Goal: Ask a question: Seek information or help from site administrators or community

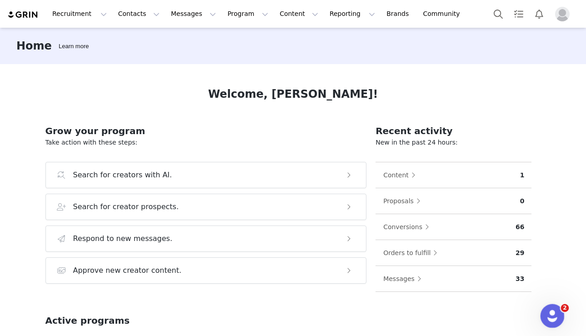
click at [560, 317] on div "Open Intercom Messenger" at bounding box center [551, 314] width 30 height 30
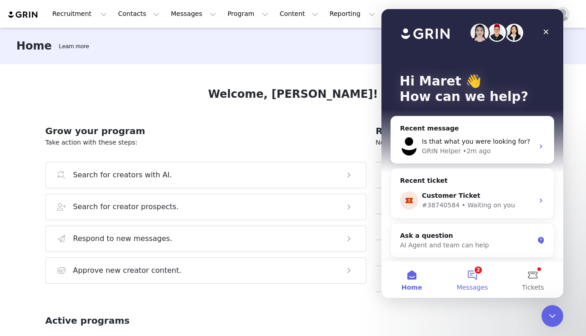
click at [480, 284] on span "Messages" at bounding box center [472, 287] width 31 height 6
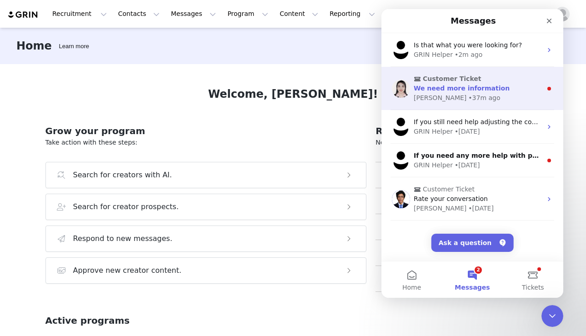
click at [453, 89] on span "We need more information" at bounding box center [462, 88] width 96 height 7
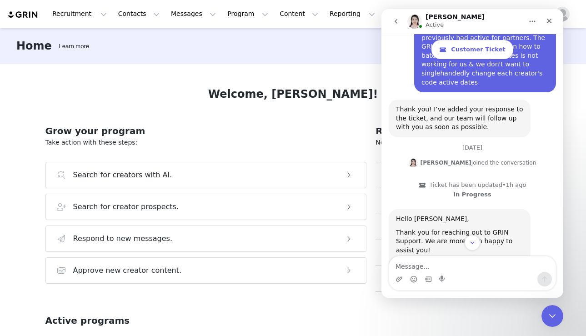
scroll to position [1232, 0]
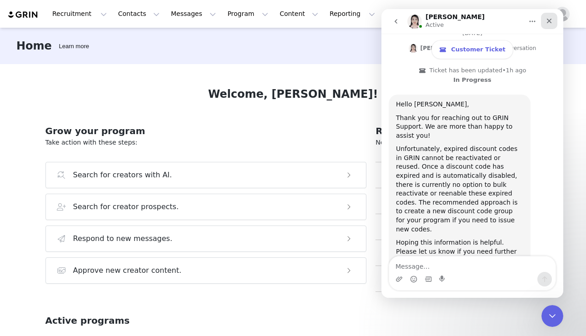
click at [553, 18] on div "Close" at bounding box center [549, 21] width 16 height 16
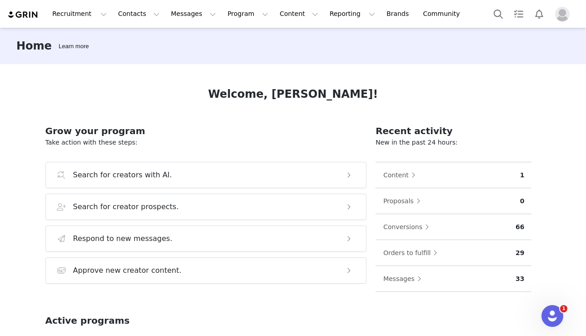
scroll to position [0, 0]
click at [566, 17] on img "Profile" at bounding box center [562, 14] width 15 height 15
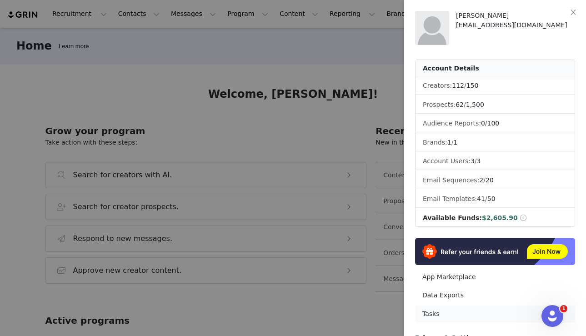
scroll to position [125, 0]
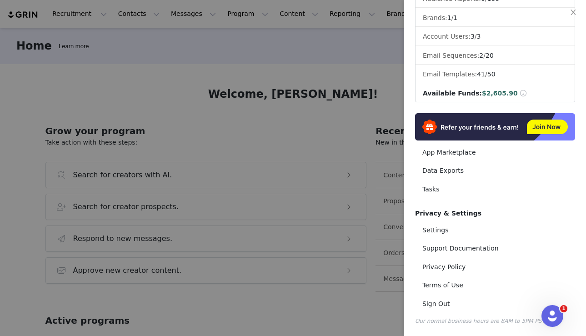
click at [190, 54] on div at bounding box center [293, 168] width 586 height 336
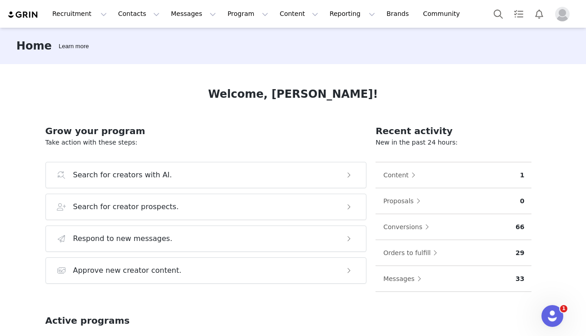
click at [189, 25] on div "Recruitment Recruitment Creator Search Curated Lists Landing Pages Web Extensio…" at bounding box center [293, 14] width 586 height 28
click at [182, 18] on button "Messages Messages" at bounding box center [193, 14] width 56 height 20
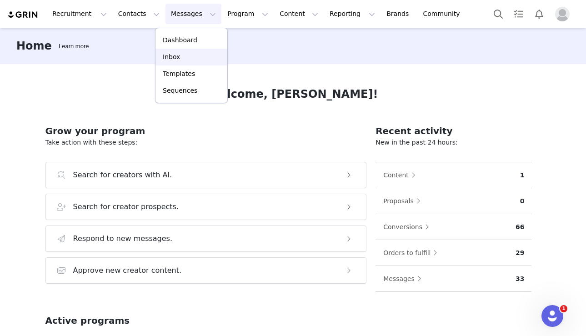
click at [173, 56] on p "Inbox" at bounding box center [171, 57] width 17 height 10
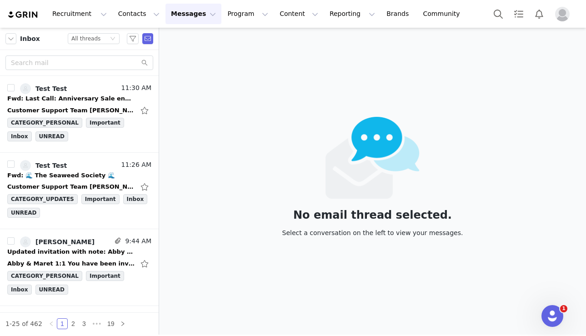
click at [558, 14] on img "Profile" at bounding box center [562, 14] width 15 height 15
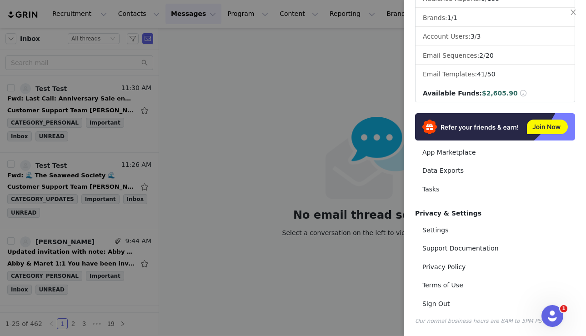
click at [172, 17] on div at bounding box center [293, 168] width 586 height 336
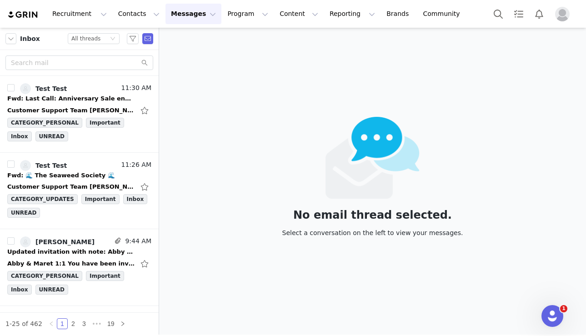
click at [585, 17] on div "[PERSON_NAME] [EMAIL_ADDRESS][DOMAIN_NAME] Account Details Creators: 112 / 150 …" at bounding box center [586, 168] width 0 height 336
click at [194, 15] on button "Messages Messages" at bounding box center [193, 14] width 56 height 20
click at [15, 42] on button "button" at bounding box center [10, 38] width 11 height 11
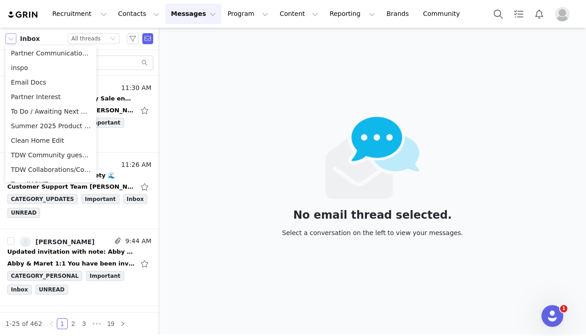
scroll to position [493, 0]
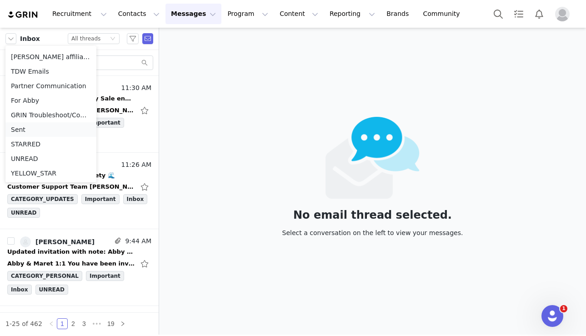
click at [36, 131] on li "Sent" at bounding box center [50, 129] width 91 height 15
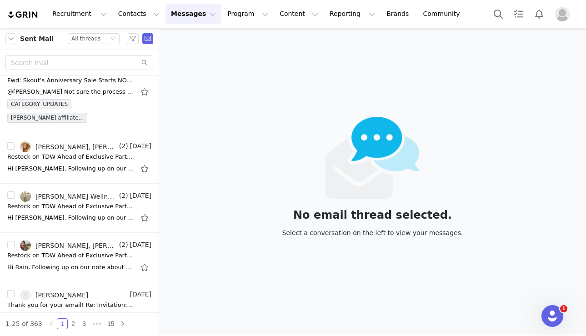
scroll to position [468, 0]
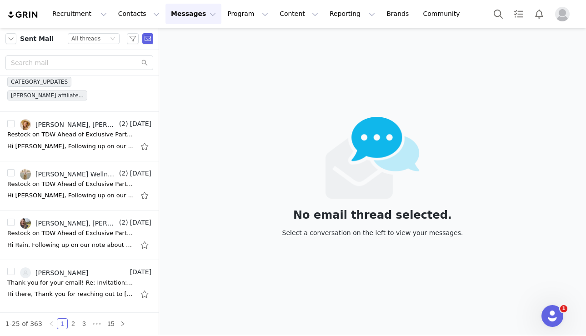
click at [562, 17] on img "Profile" at bounding box center [562, 14] width 15 height 15
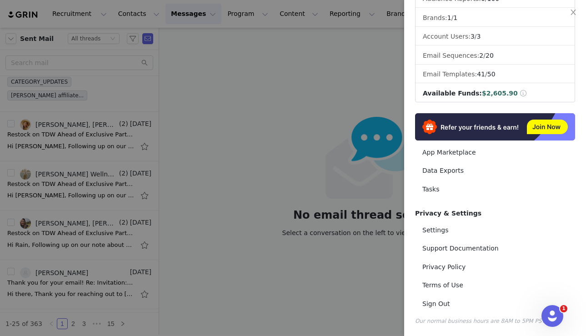
click at [200, 16] on div at bounding box center [293, 168] width 586 height 336
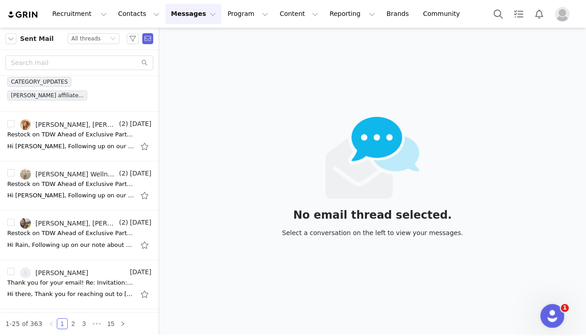
click at [549, 310] on icon "Open Intercom Messenger" at bounding box center [551, 314] width 15 height 15
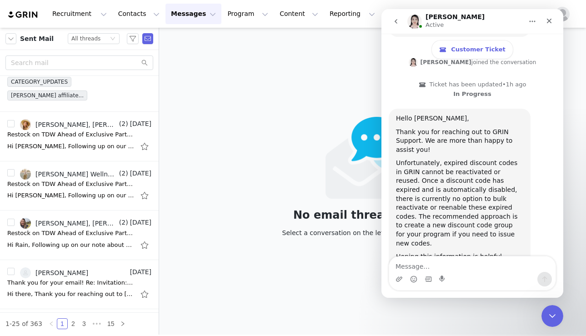
scroll to position [1232, 0]
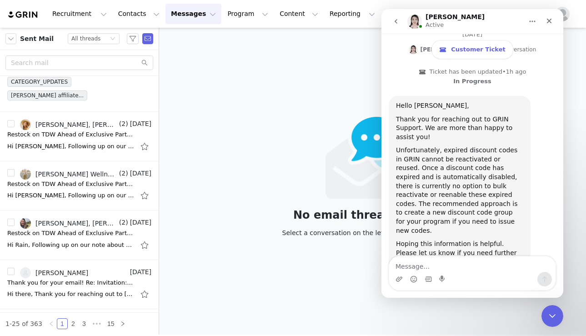
click at [398, 16] on button "go back" at bounding box center [395, 21] width 17 height 17
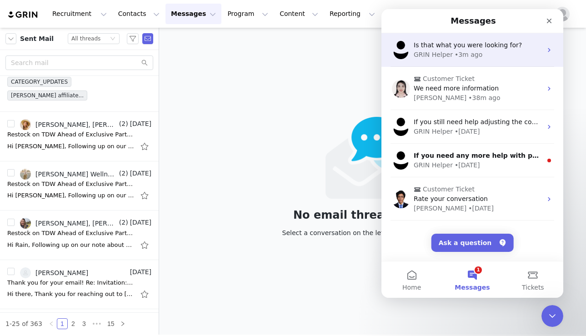
click at [448, 52] on div "GRIN Helper" at bounding box center [433, 55] width 39 height 10
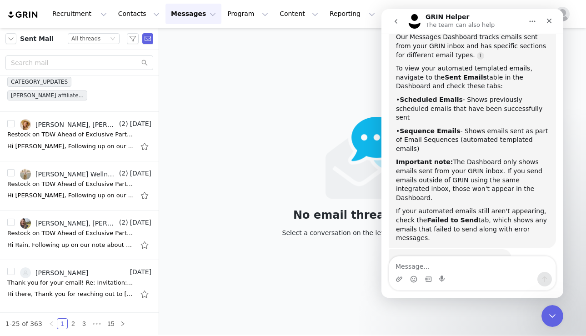
scroll to position [135, 0]
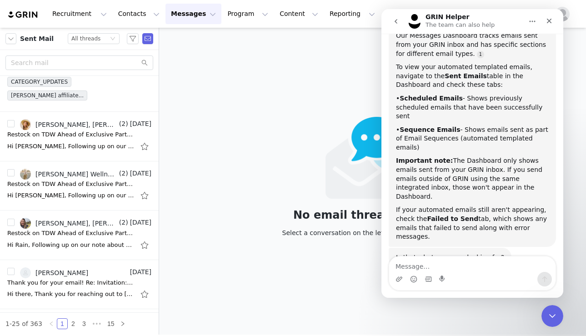
click at [433, 261] on textarea "Message…" at bounding box center [472, 263] width 166 height 15
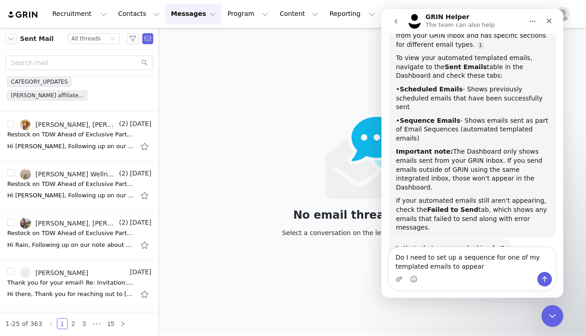
type textarea "Do I need to set up a sequence for one of my templated emails to appear?"
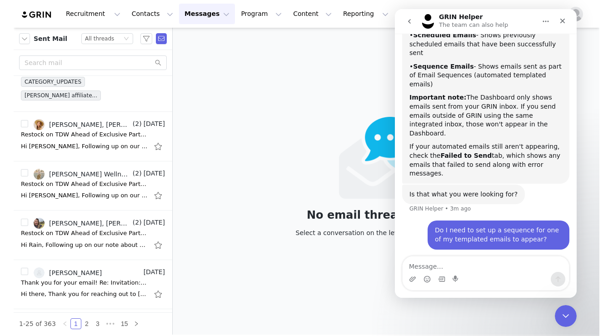
scroll to position [200, 0]
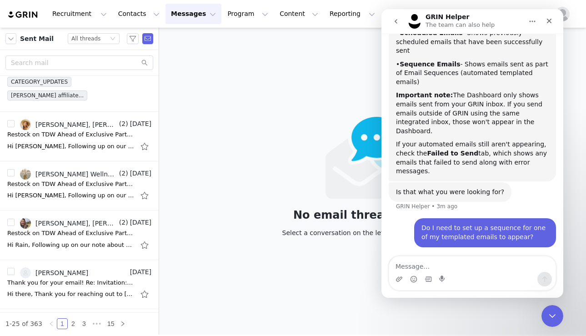
click at [194, 20] on button "Messages Messages" at bounding box center [193, 14] width 56 height 20
click at [180, 90] on p "Sequences" at bounding box center [180, 91] width 35 height 10
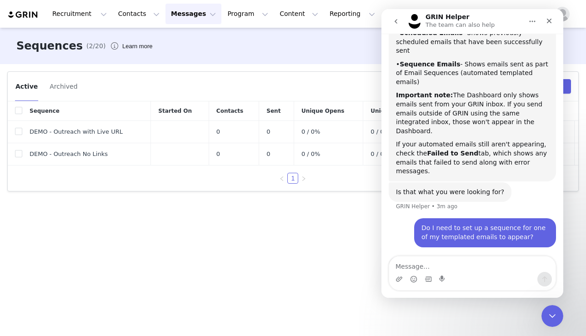
click at [132, 49] on div "Learn more" at bounding box center [137, 46] width 34 height 9
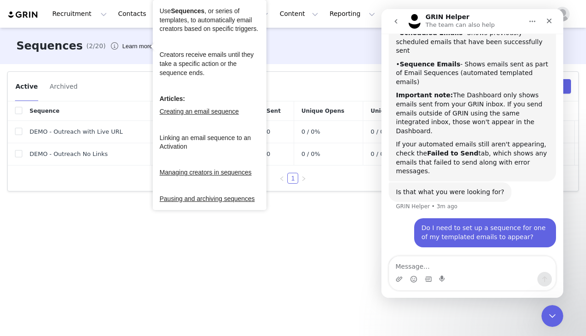
click at [170, 144] on link "Linking an email sequence to an Activation" at bounding box center [205, 142] width 91 height 16
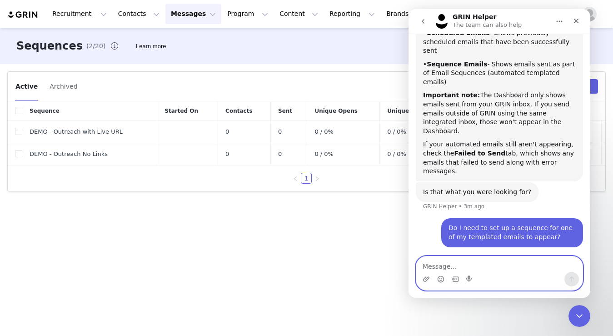
click at [465, 264] on textarea "Message…" at bounding box center [499, 263] width 166 height 15
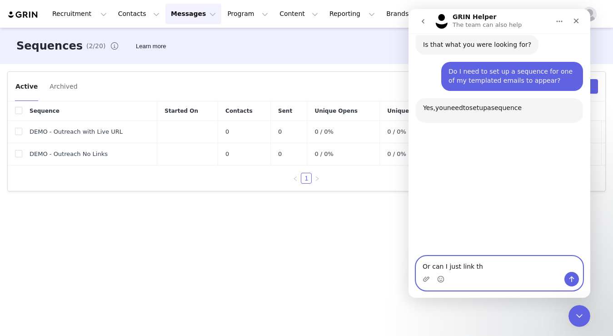
scroll to position [348, 0]
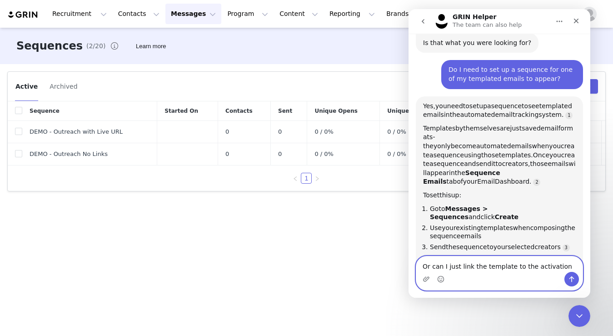
type textarea "Or can I just link the template to the activation?"
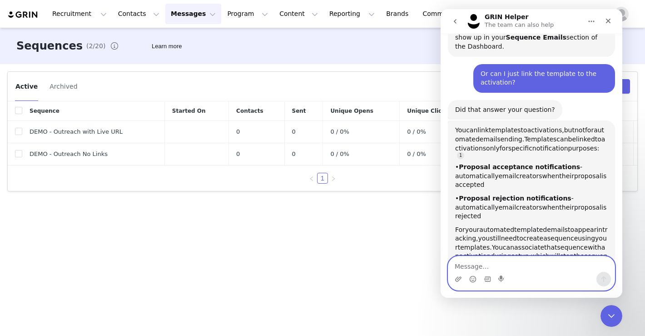
scroll to position [606, 0]
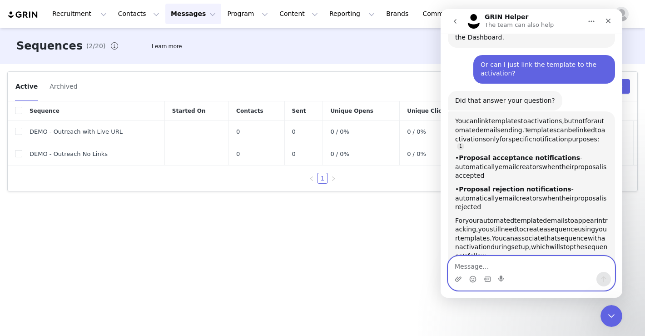
click at [478, 259] on textarea "Message…" at bounding box center [532, 263] width 166 height 15
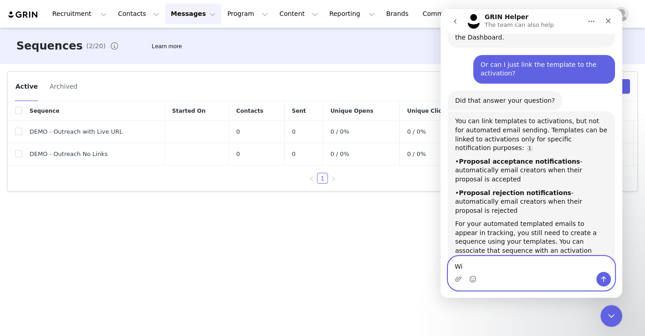
scroll to position [614, 0]
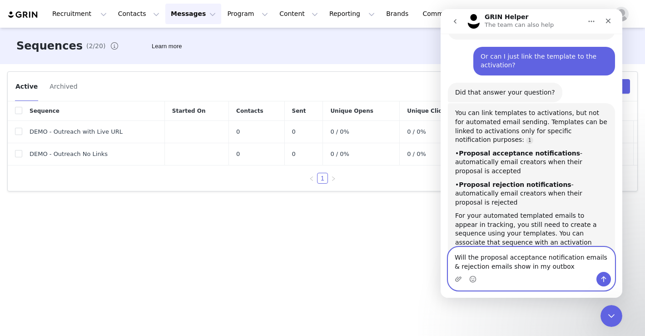
type textarea "Will the proposal acceptance notification emails & rejection emails show in my …"
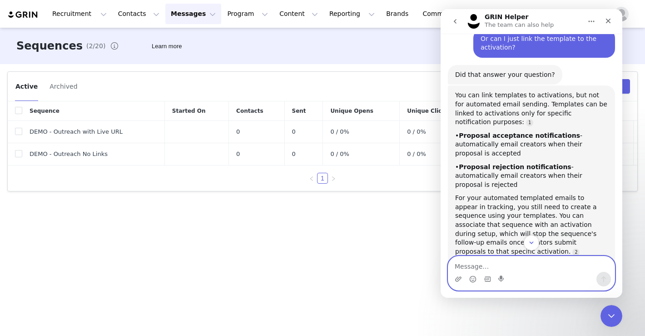
scroll to position [630, 0]
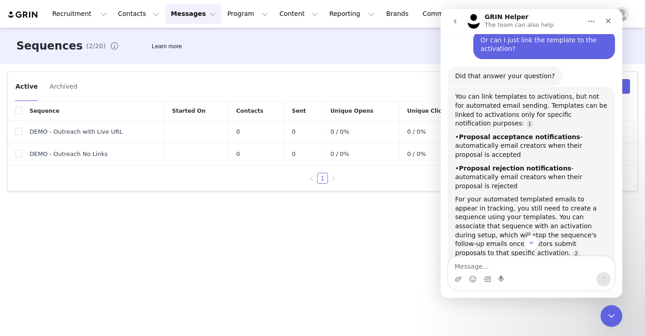
click at [504, 195] on div "For your automated templated emails to appear in tracking, you still need to cr…" at bounding box center [531, 226] width 153 height 62
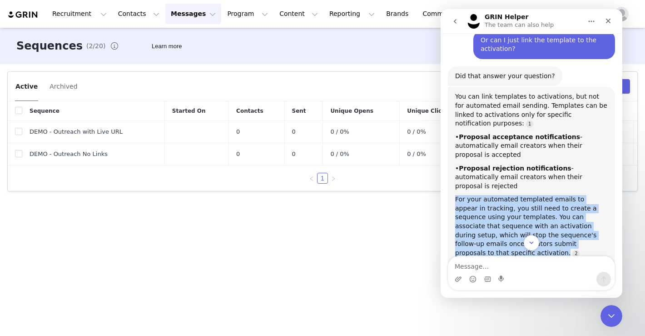
click at [504, 195] on div "For your automated templated emails to appear in tracking, you still need to cr…" at bounding box center [531, 226] width 153 height 62
click at [517, 195] on div "For your automated templated emails to appear in tracking, you still need to cr…" at bounding box center [531, 226] width 153 height 62
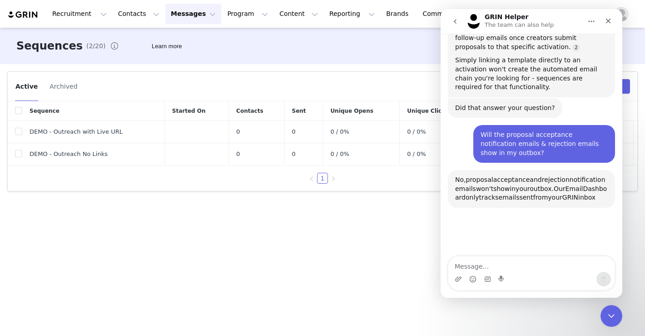
scroll to position [848, 0]
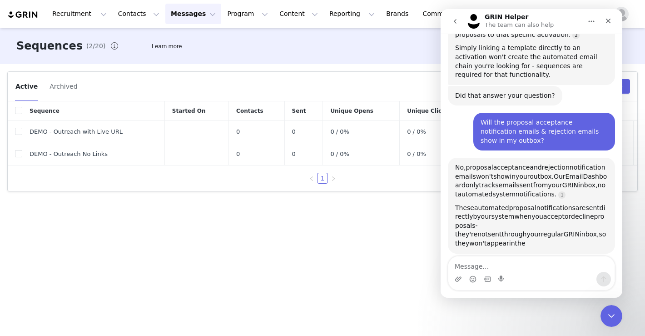
click at [495, 173] on span "show" at bounding box center [502, 176] width 16 height 7
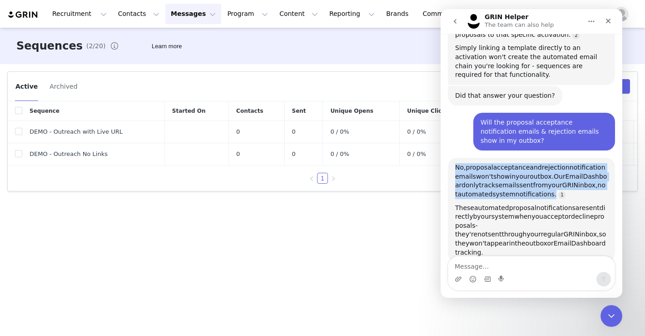
click at [495, 173] on span "show" at bounding box center [502, 176] width 16 height 7
click at [493, 190] on span "automated" at bounding box center [475, 193] width 35 height 7
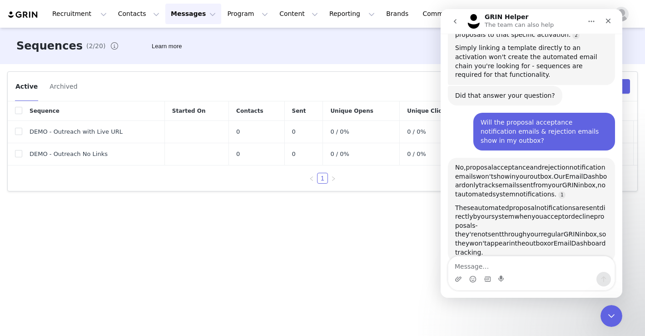
click at [493, 190] on span "automated" at bounding box center [475, 193] width 35 height 7
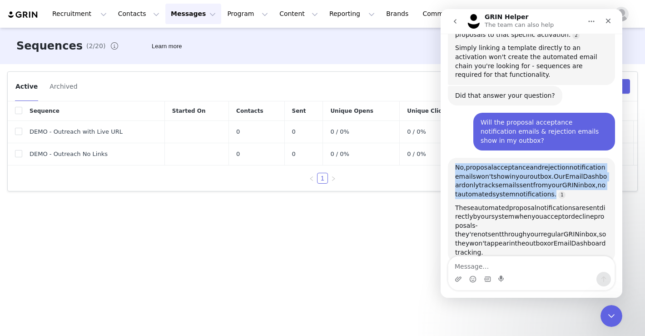
click at [493, 190] on span "automated" at bounding box center [475, 193] width 35 height 7
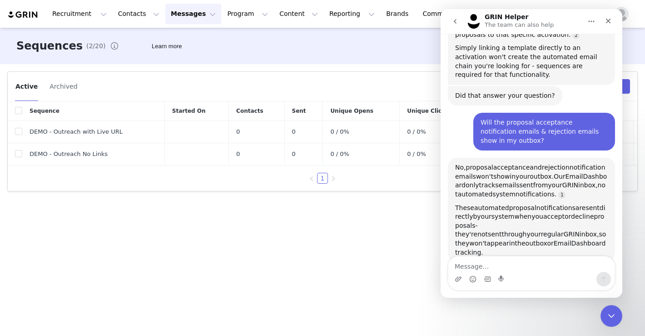
click at [478, 230] on span "they're" at bounding box center [466, 233] width 22 height 7
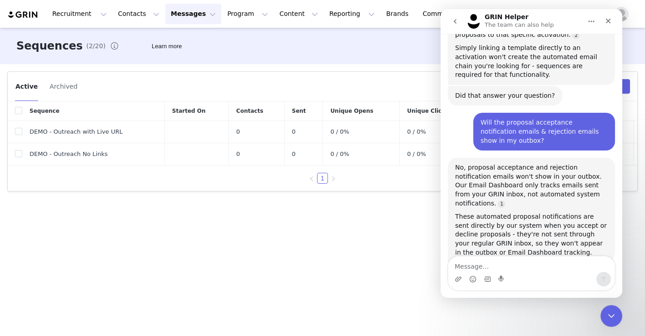
click at [538, 212] on div "These automated proposal notifications are sent directly by our system when you…" at bounding box center [531, 234] width 153 height 45
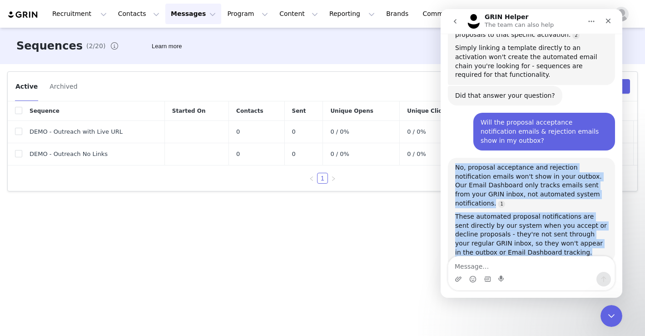
drag, startPoint x: 544, startPoint y: 160, endPoint x: 449, endPoint y: 82, distance: 122.4
click at [449, 158] on div "No, proposal acceptance and rejection notification emails won't show in your ou…" at bounding box center [531, 210] width 167 height 105
copy div "No, proposal acceptance and rejection notification emails won't show in your ou…"
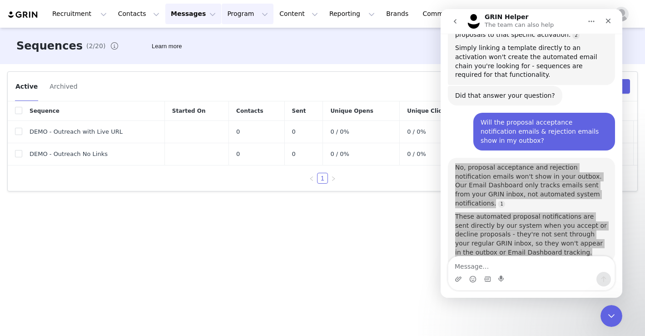
click at [229, 11] on button "Program Program" at bounding box center [248, 14] width 52 height 20
click at [236, 39] on p "Activations" at bounding box center [232, 40] width 35 height 10
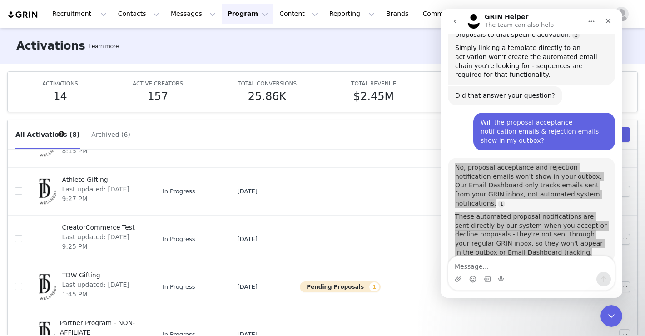
scroll to position [204, 0]
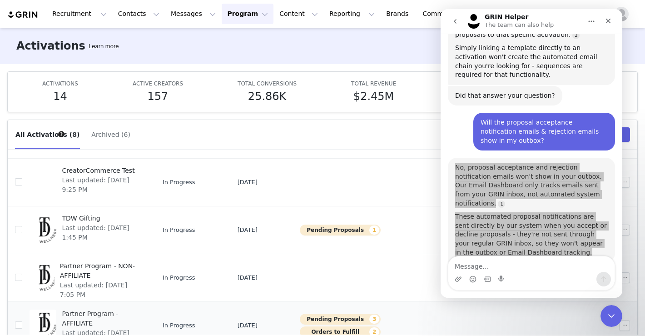
click at [111, 305] on td "Partner Program - AFFILIATE Last updated: [DATE] 8:10 PM" at bounding box center [88, 325] width 133 height 48
click at [111, 312] on span "Partner Program - AFFILIATE" at bounding box center [102, 318] width 80 height 19
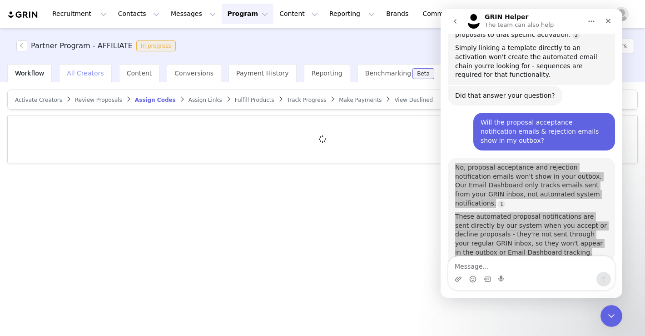
click at [90, 74] on span "All Creators" at bounding box center [85, 73] width 37 height 7
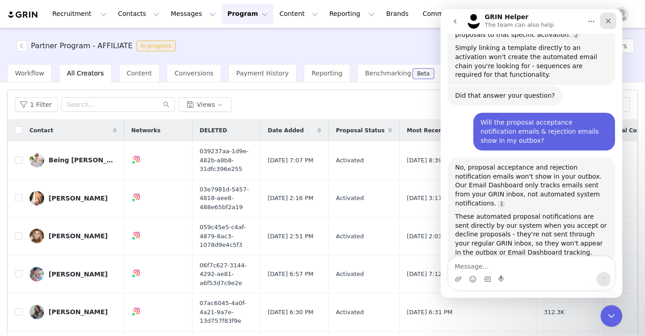
click at [585, 21] on icon "Close" at bounding box center [608, 21] width 5 height 5
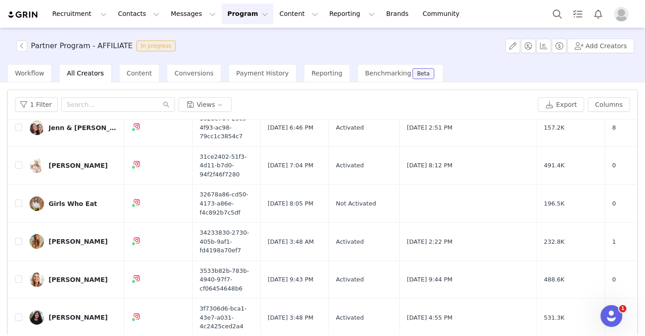
scroll to position [35, 0]
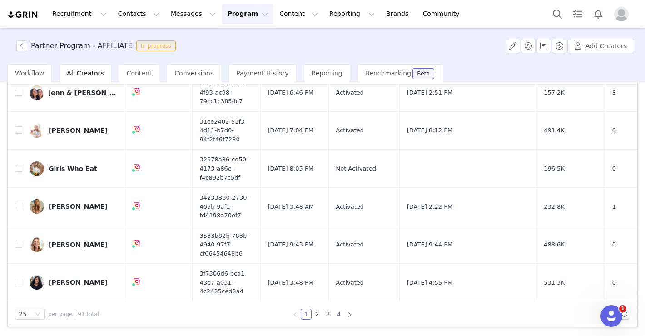
click at [336, 312] on link "4" at bounding box center [339, 314] width 10 height 10
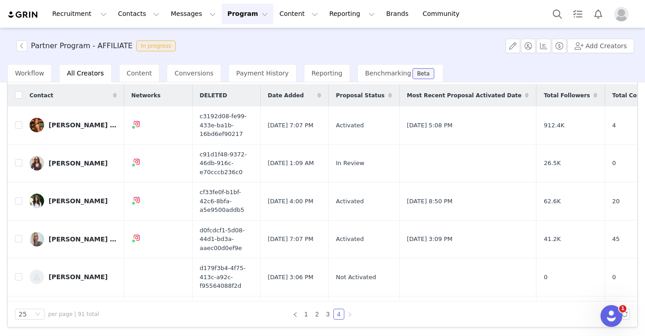
click at [359, 96] on span "Proposal Status" at bounding box center [360, 95] width 49 height 8
click at [361, 96] on span "Proposal Status" at bounding box center [360, 95] width 49 height 8
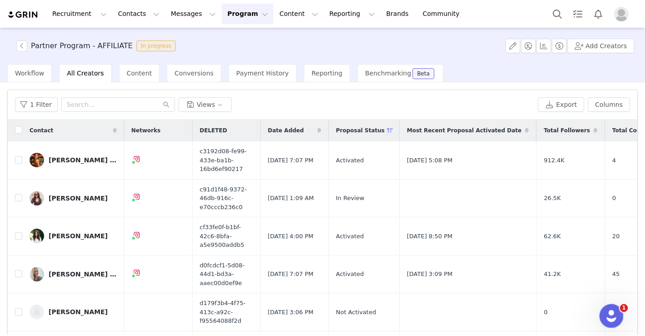
click at [585, 311] on icon "Open Intercom Messenger" at bounding box center [610, 314] width 15 height 15
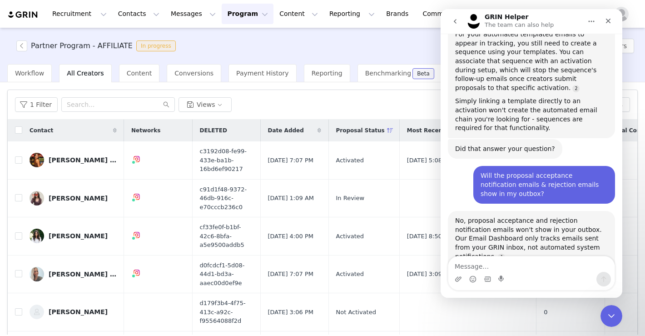
scroll to position [804, 0]
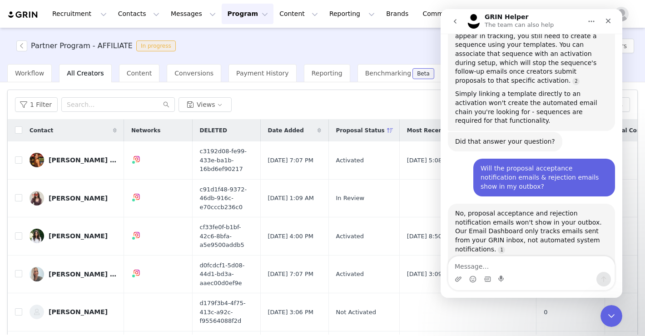
click at [513, 265] on textarea "Message…" at bounding box center [532, 263] width 166 height 15
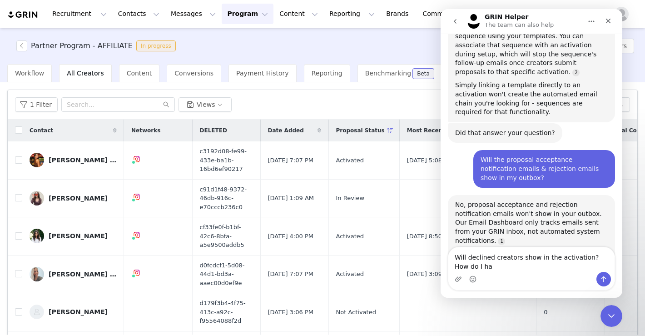
scroll to position [813, 0]
type textarea "Will declined creators show in the activation? How do I have a history?"
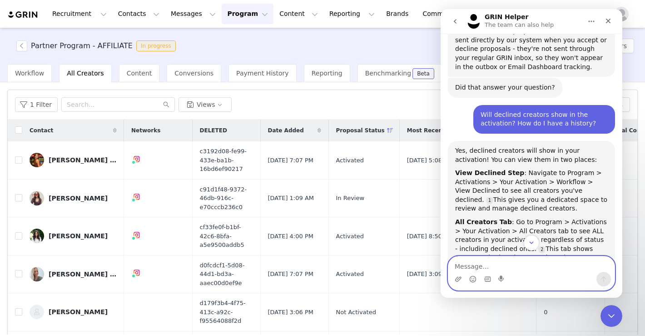
scroll to position [1038, 0]
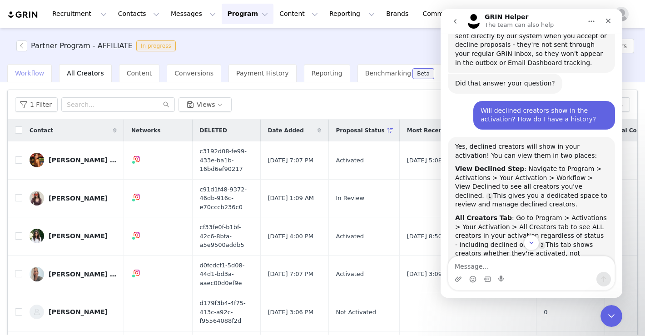
click at [29, 76] on span "Workflow" at bounding box center [29, 73] width 29 height 7
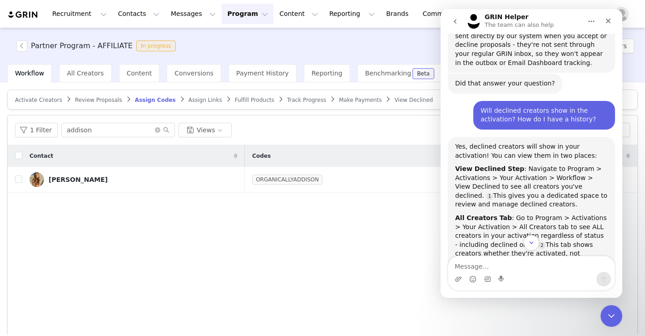
click at [394, 100] on span "View Declined" at bounding box center [413, 100] width 39 height 6
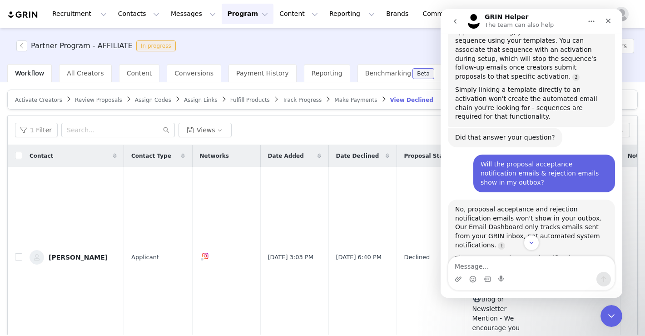
scroll to position [806, 0]
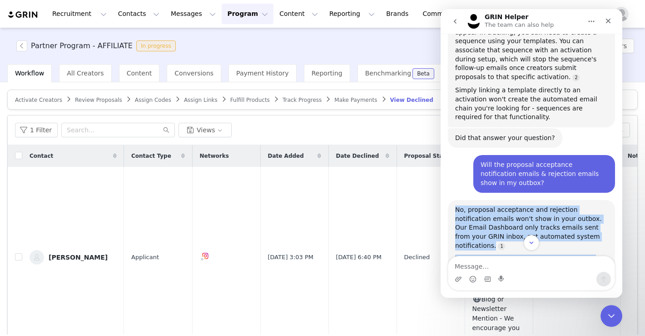
drag, startPoint x: 456, startPoint y: 125, endPoint x: 603, endPoint y: 201, distance: 165.3
click at [585, 205] on div "No, proposal acceptance and rejection notification emails won't show in your ou…" at bounding box center [531, 252] width 153 height 94
copy div "No, proposal acceptance and rejection notification emails won't show in your ou…"
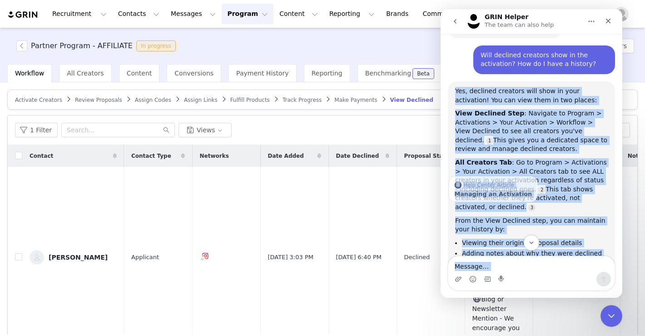
scroll to position [1120, 0]
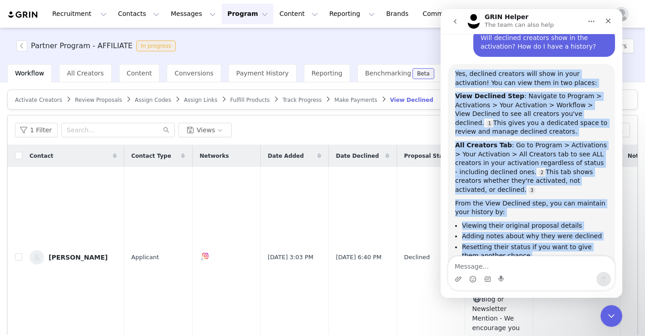
drag, startPoint x: 456, startPoint y: 77, endPoint x: 534, endPoint y: 206, distance: 150.8
click at [534, 206] on div "Yes, declined creators will show in your activation! You can view them in two p…" at bounding box center [531, 190] width 153 height 240
copy div "Yes, declined creators will show in your activation! You can view them in two p…"
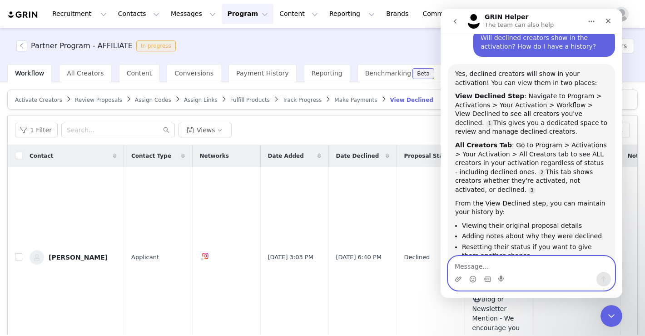
click at [504, 264] on textarea "Message…" at bounding box center [532, 263] width 166 height 15
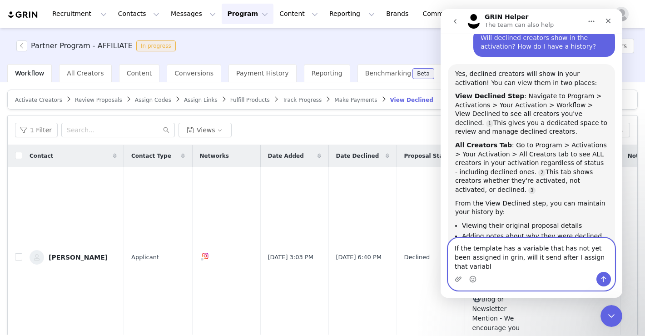
type textarea "If the template has a variable that has not yet been assigned in grin, will it …"
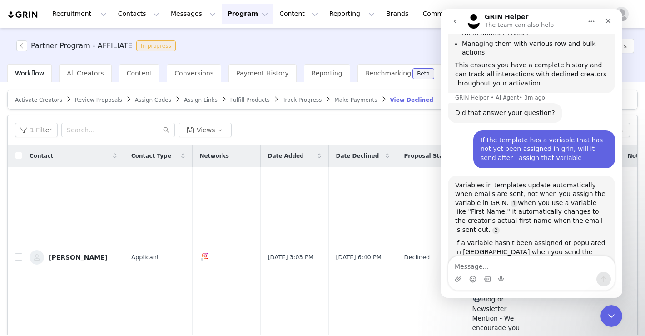
scroll to position [1352, 0]
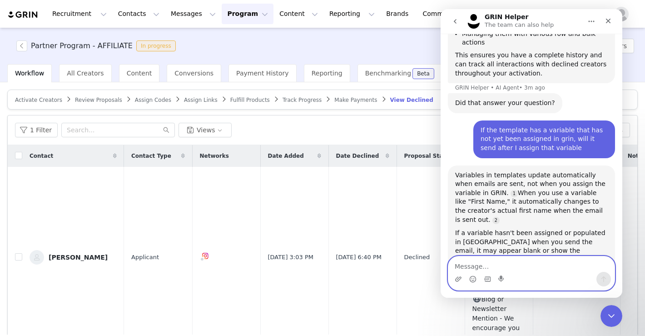
click at [475, 265] on textarea "Message…" at bounding box center [532, 263] width 166 height 15
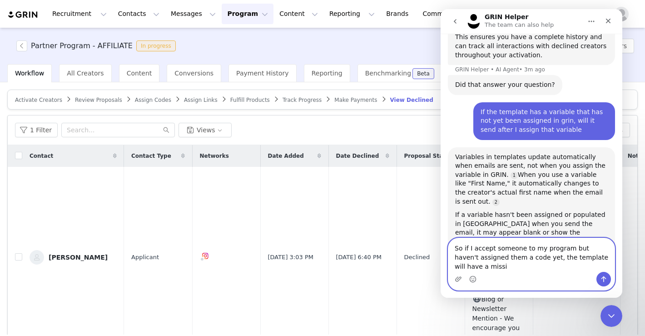
scroll to position [1370, 0]
type textarea "So if I accept someone to my program but haven't assigned them a code yet, the …"
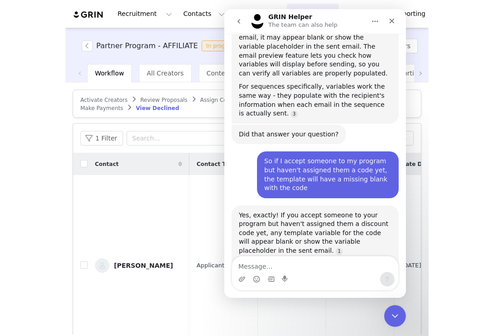
scroll to position [1587, 0]
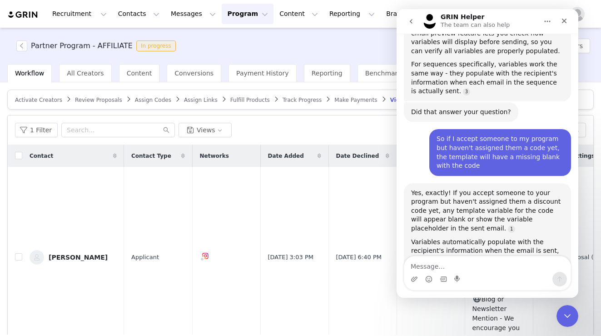
click at [43, 97] on span "Activate Creators" at bounding box center [38, 100] width 47 height 6
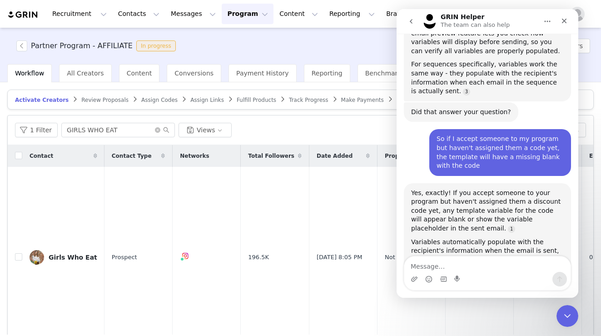
click at [100, 99] on span "Review Proposals" at bounding box center [104, 100] width 47 height 6
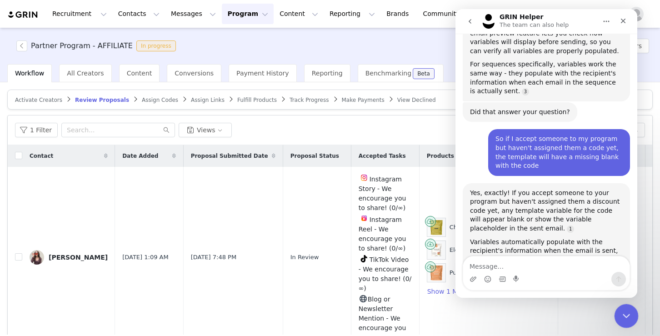
click at [585, 312] on icon "Close Intercom Messenger" at bounding box center [624, 314] width 11 height 11
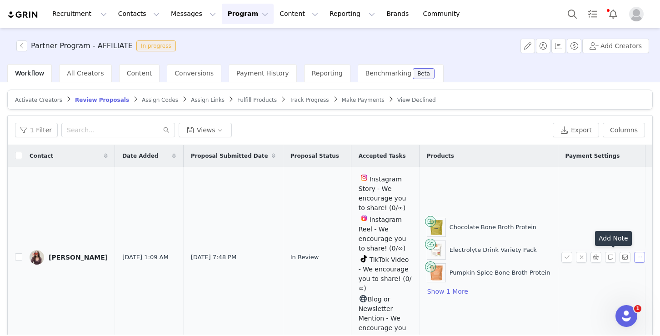
click at [585, 257] on button "button" at bounding box center [639, 257] width 11 height 11
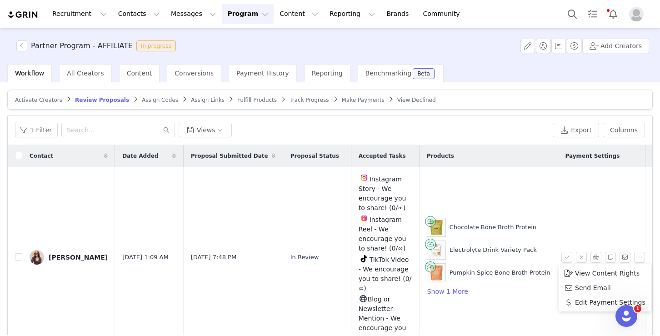
click at [156, 99] on span "Assign Codes" at bounding box center [160, 100] width 36 height 6
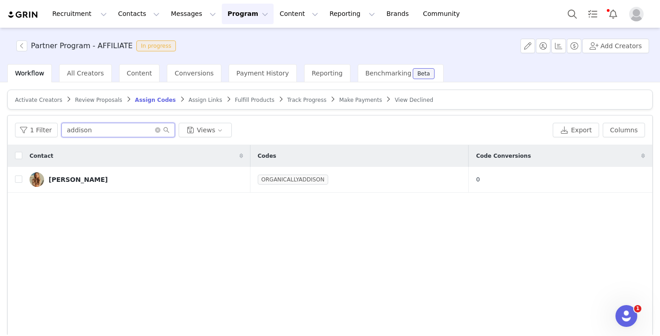
click at [102, 128] on input "addison" at bounding box center [118, 130] width 114 height 15
click at [102, 128] on input "a" at bounding box center [118, 130] width 114 height 15
type input "ava"
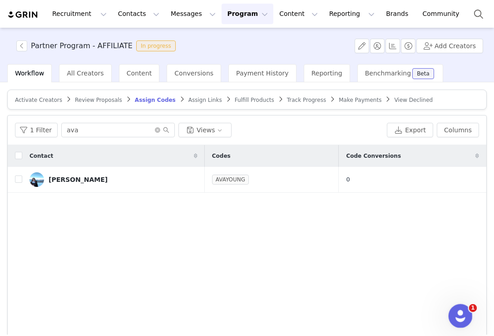
click at [467, 309] on div "Open Intercom Messenger" at bounding box center [459, 314] width 30 height 30
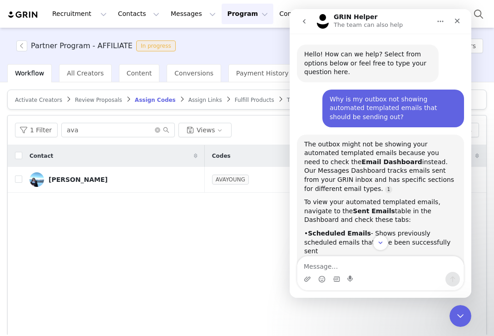
click at [392, 110] on div "Why is my outbox not showing automated templated emails that should be sending …" at bounding box center [393, 108] width 127 height 27
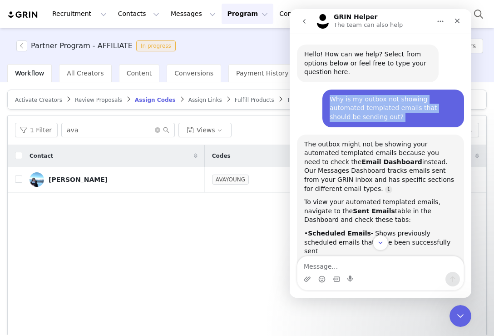
click at [392, 110] on div "Why is my outbox not showing automated templated emails that should be sending …" at bounding box center [393, 108] width 127 height 27
copy div "Why is my outbox not showing automated templated emails that should be sending …"
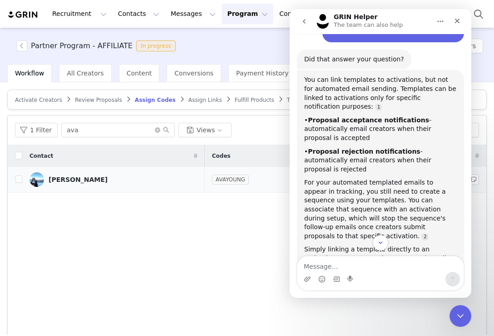
scroll to position [813, 0]
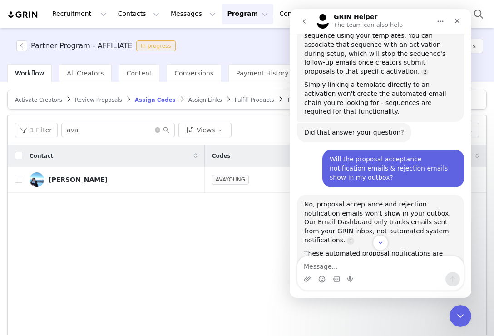
click at [373, 155] on div "Will the proposal acceptance notification emails & rejection emails show in my …" at bounding box center [393, 168] width 127 height 27
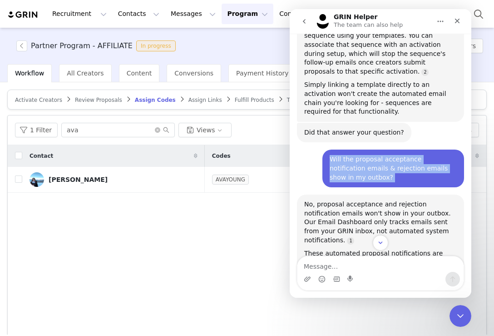
click at [373, 155] on div "Will the proposal acceptance notification emails & rejection emails show in my …" at bounding box center [393, 168] width 127 height 27
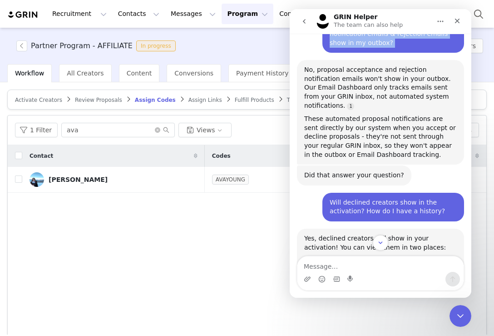
scroll to position [949, 0]
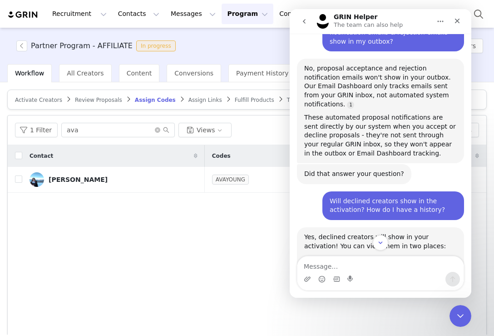
click at [367, 197] on div "Will declined creators show in the activation? How do I have a history?" at bounding box center [393, 206] width 127 height 18
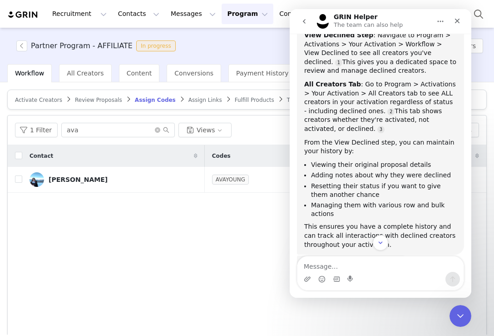
scroll to position [1193, 0]
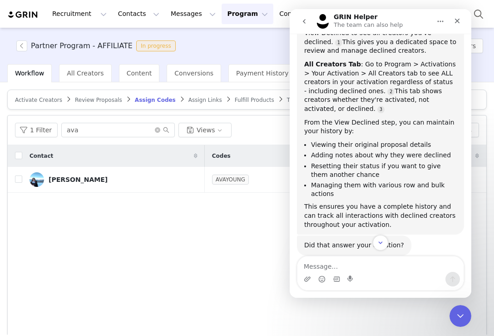
click at [369, 268] on div "If the template has a variable that has not yet been assigned in grin, will it …" at bounding box center [393, 281] width 127 height 27
copy div "If the template has a variable that has not yet been assigned in grin, will it …"
click at [346, 313] on div "Variables in templates update automatically when emails are sent, not when you …" at bounding box center [380, 340] width 153 height 54
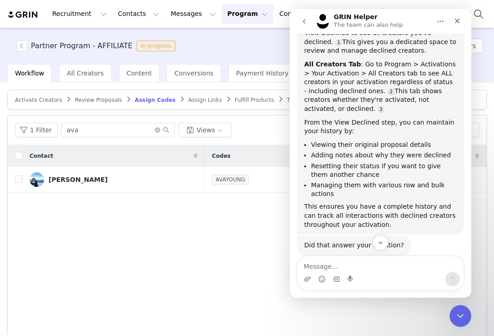
click at [346, 313] on div "Variables in templates update automatically when emails are sent, not when you …" at bounding box center [380, 340] width 153 height 54
copy div "Variables in templates update automatically when emails are sent, not when you …"
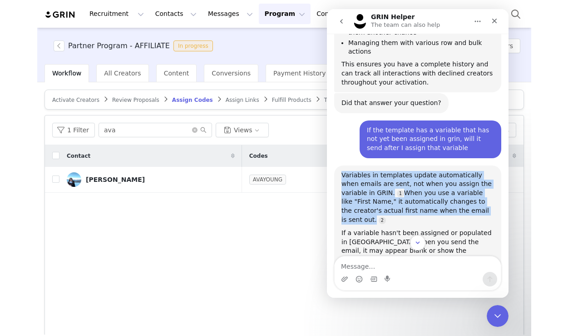
scroll to position [1336, 0]
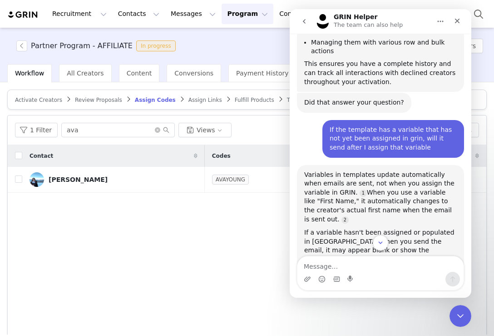
click at [341, 295] on div "For sequences specifically, variables work the same way - they populate with th…" at bounding box center [380, 312] width 153 height 35
drag, startPoint x: 449, startPoint y: 198, endPoint x: 309, endPoint y: 78, distance: 184.7
click at [309, 170] on div "Variables in templates update automatically when emails are sent, not when you …" at bounding box center [380, 250] width 153 height 160
click at [451, 295] on div "For sequences specifically, variables work the same way - they populate with th…" at bounding box center [380, 312] width 153 height 35
drag, startPoint x: 453, startPoint y: 199, endPoint x: 418, endPoint y: 196, distance: 35.2
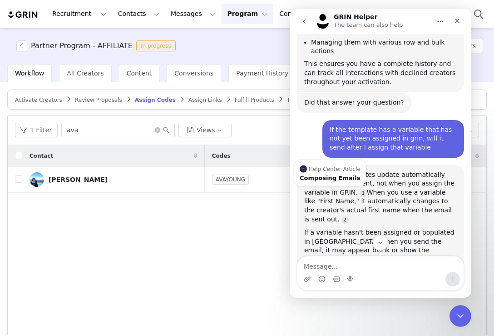
click at [418, 295] on div "For sequences specifically, variables work the same way - they populate with th…" at bounding box center [380, 312] width 153 height 35
click at [444, 295] on div "For sequences specifically, variables work the same way - they populate with th…" at bounding box center [380, 312] width 153 height 35
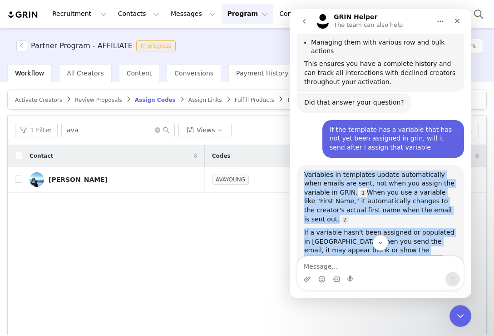
drag, startPoint x: 451, startPoint y: 201, endPoint x: 306, endPoint y: 72, distance: 194.1
click at [306, 170] on div "Variables in templates update automatically when emails are sent, not when you …" at bounding box center [380, 250] width 153 height 160
copy div "Variables in templates update automatically when emails are sent, not when you …"
